Goal: Task Accomplishment & Management: Manage account settings

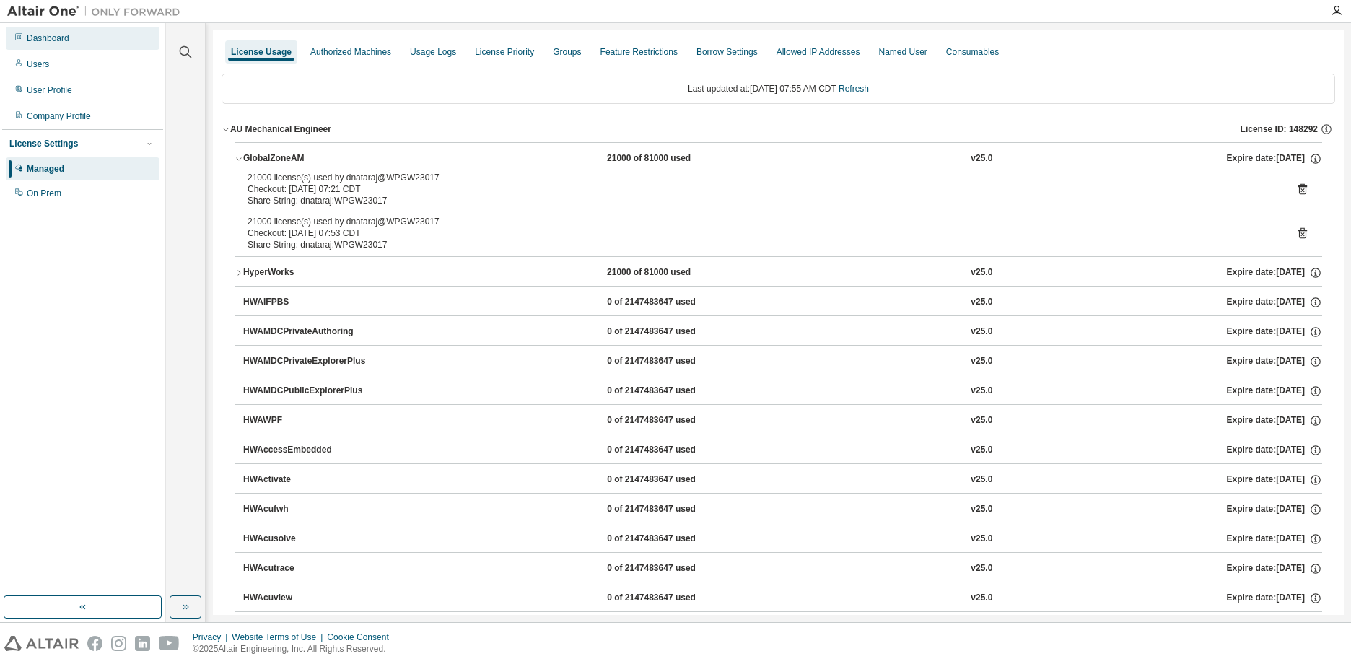
click at [57, 36] on div "Dashboard" at bounding box center [48, 38] width 43 height 12
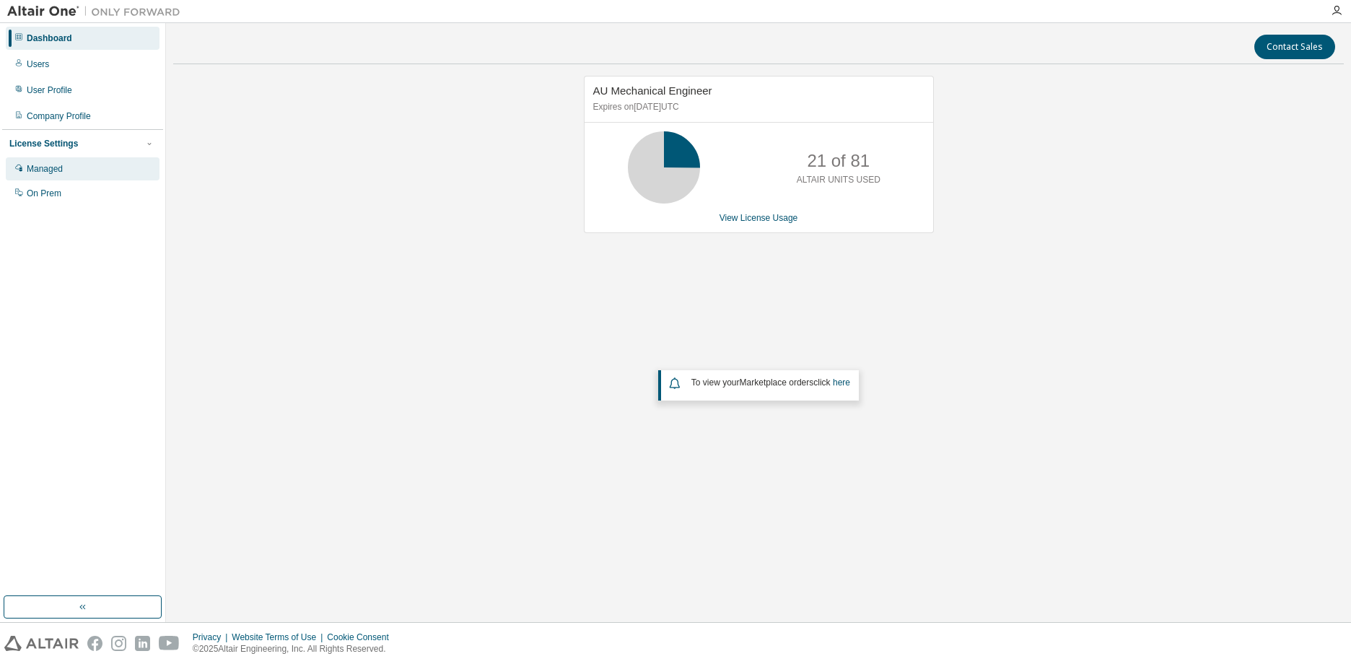
click at [49, 170] on div "Managed" at bounding box center [45, 169] width 36 height 12
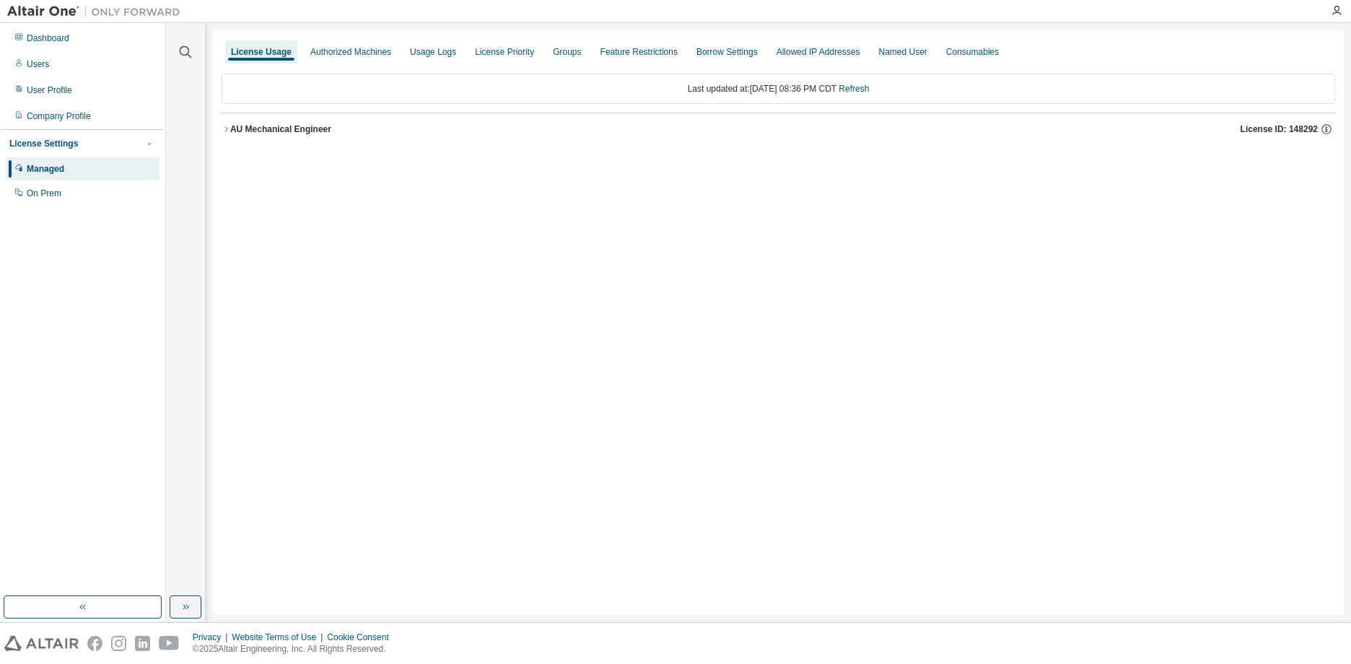
click at [309, 130] on div "AU Mechanical Engineer" at bounding box center [280, 129] width 101 height 12
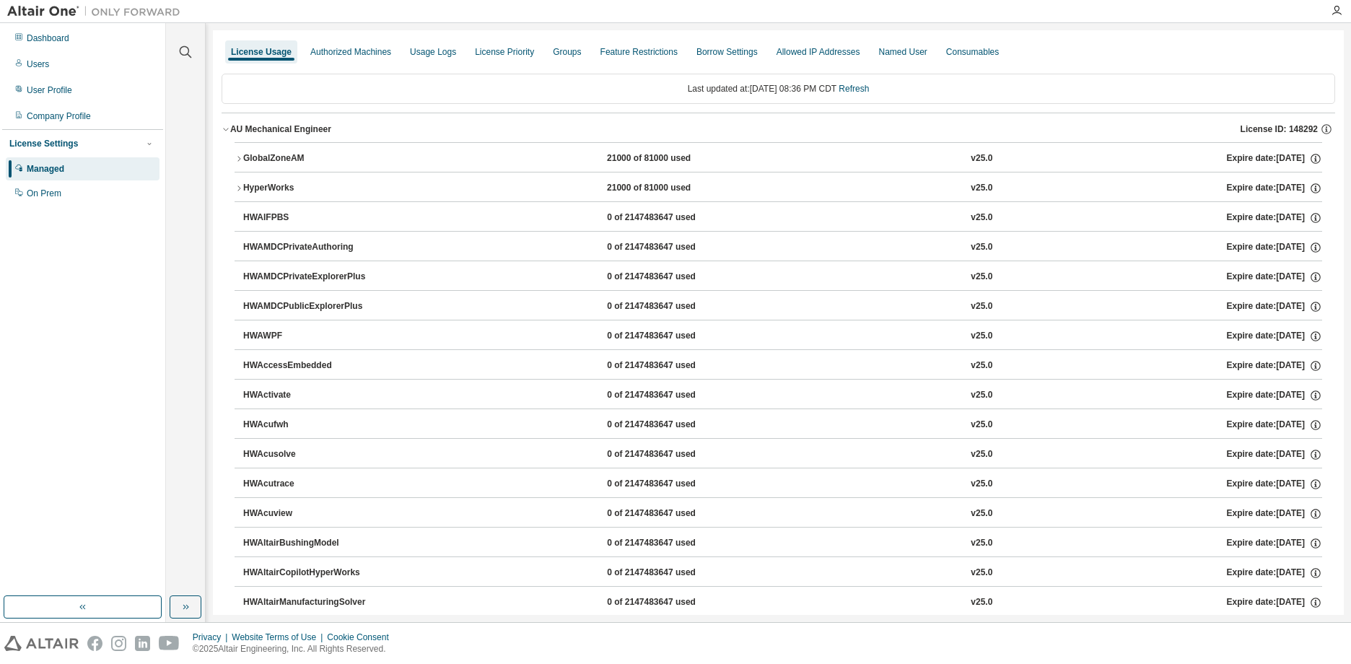
click at [302, 160] on div "GlobalZoneAM" at bounding box center [308, 158] width 130 height 13
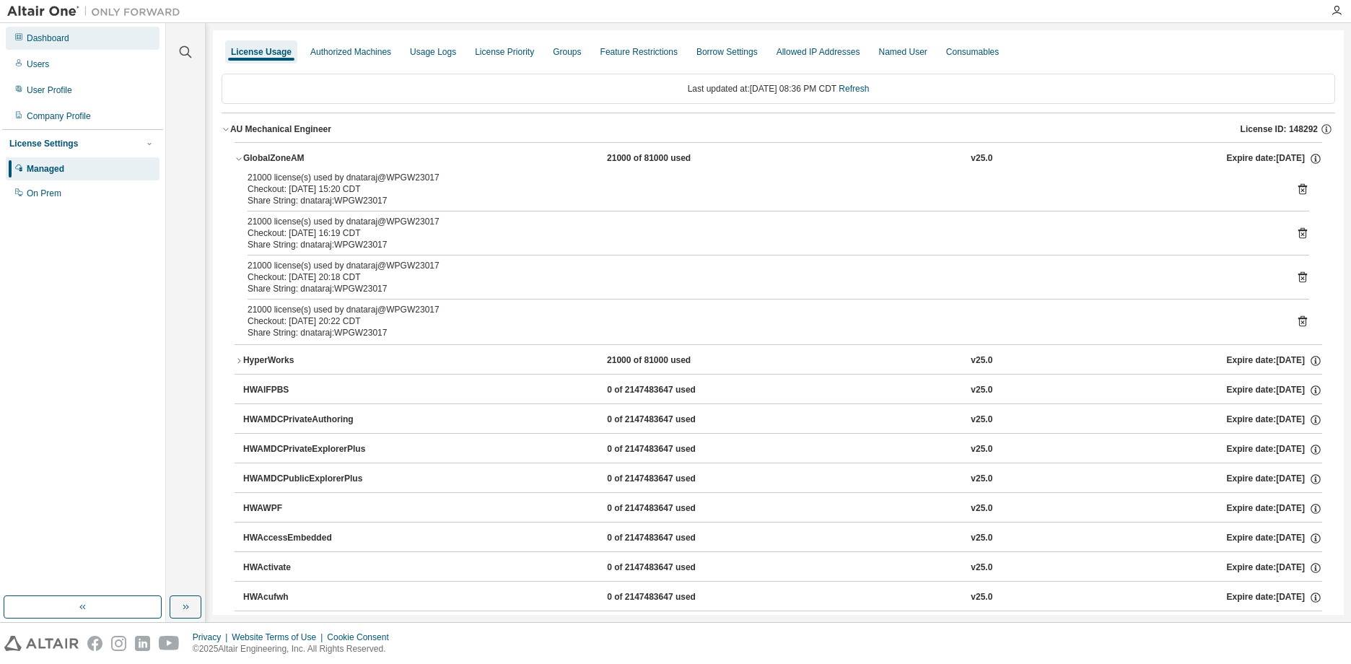
click at [87, 48] on div "Dashboard" at bounding box center [83, 38] width 154 height 23
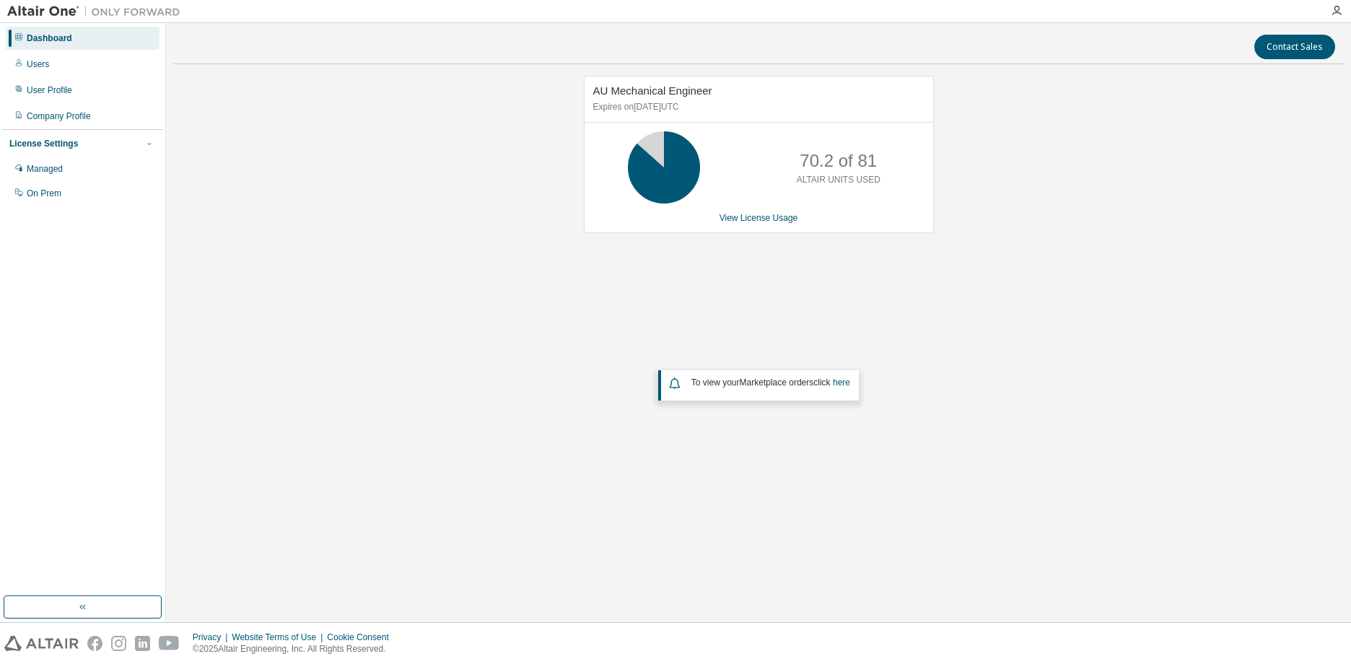
click at [1135, 343] on div "AU Mechanical Engineer Expires on [DATE] UTC 70.2 of 81 ALTAIR UNITS USED View …" at bounding box center [758, 292] width 1171 height 432
click at [1046, 271] on div "AU Mechanical Engineer Expires on [DATE] UTC 0 of 81 ALTAIR UNITS USED View Lic…" at bounding box center [758, 292] width 1171 height 432
